Goal: Navigation & Orientation: Find specific page/section

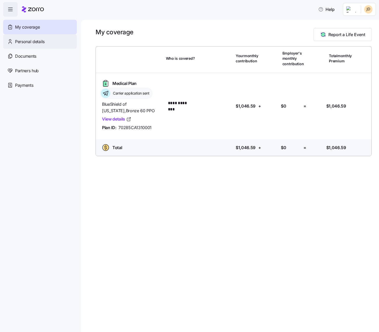
click at [40, 40] on span "Personal details" at bounding box center [30, 41] width 30 height 6
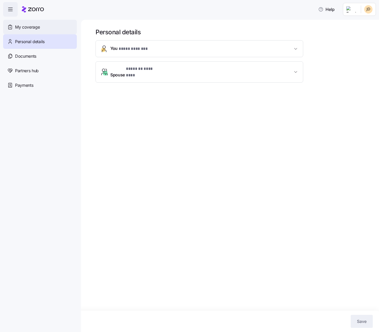
click at [39, 28] on span "My coverage" at bounding box center [27, 27] width 25 height 6
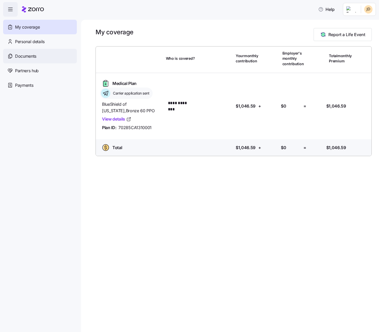
click at [15, 55] on span "Documents" at bounding box center [25, 56] width 21 height 6
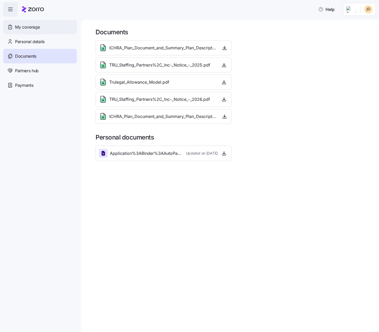
click at [33, 29] on span "My coverage" at bounding box center [27, 27] width 25 height 6
